Goal: Navigation & Orientation: Find specific page/section

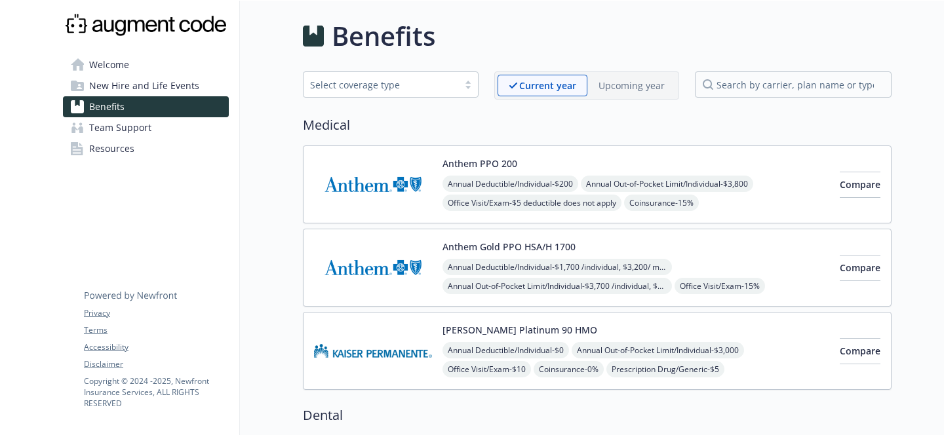
click at [155, 68] on link "Welcome" at bounding box center [146, 64] width 166 height 21
